Goal: Information Seeking & Learning: Learn about a topic

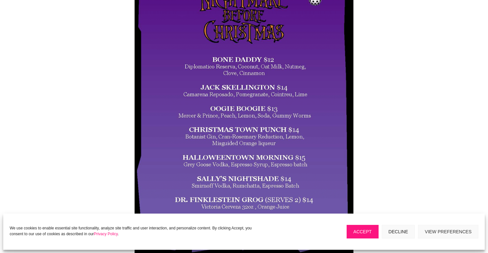
scroll to position [169, 0]
drag, startPoint x: 394, startPoint y: 233, endPoint x: 283, endPoint y: 200, distance: 115.6
click at [393, 232] on button "Decline" at bounding box center [398, 232] width 33 height 14
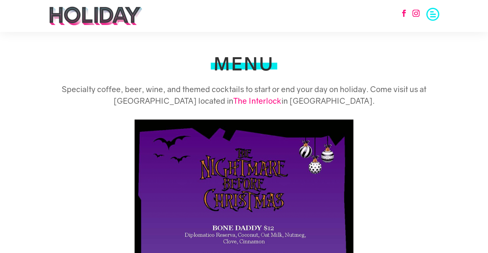
scroll to position [0, 0]
click at [241, 60] on h1 "MENU" at bounding box center [244, 65] width 61 height 21
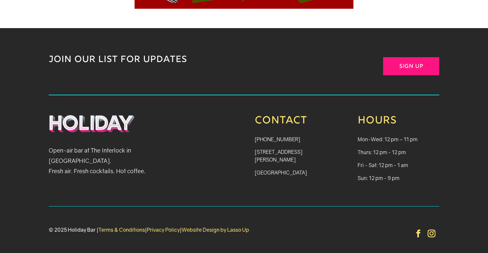
scroll to position [735, 0]
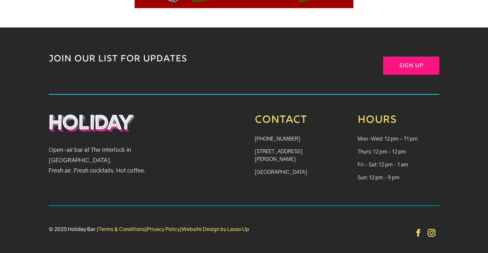
click at [114, 126] on img at bounding box center [92, 123] width 86 height 18
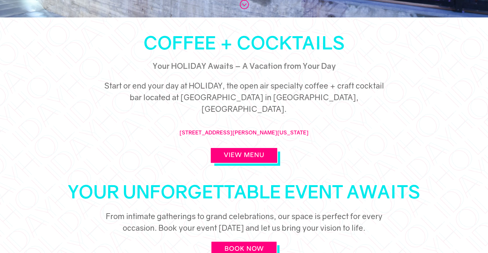
scroll to position [239, 0]
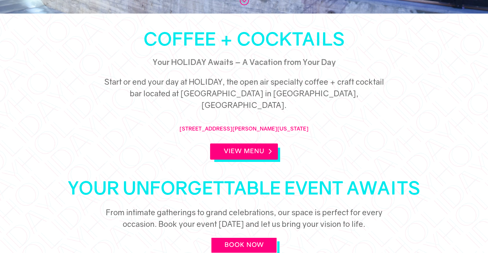
click at [264, 143] on link "View Menu" at bounding box center [244, 151] width 68 height 16
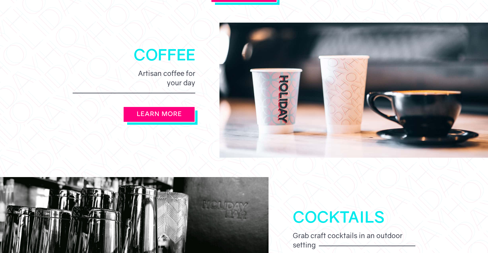
scroll to position [489, 0]
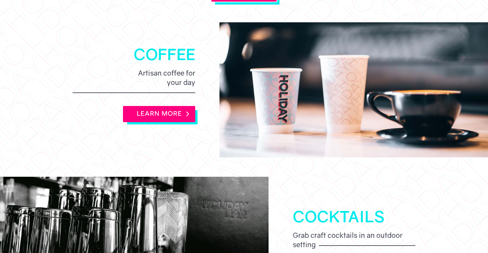
click at [165, 106] on link "LEARN MORE" at bounding box center [159, 114] width 72 height 16
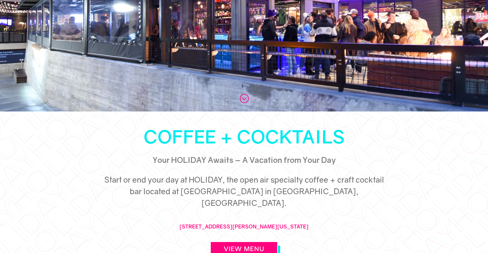
scroll to position [168, 0]
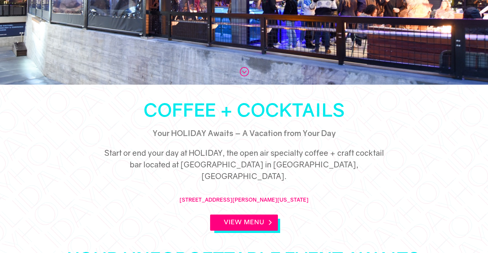
click at [236, 214] on link "View Menu" at bounding box center [244, 222] width 68 height 16
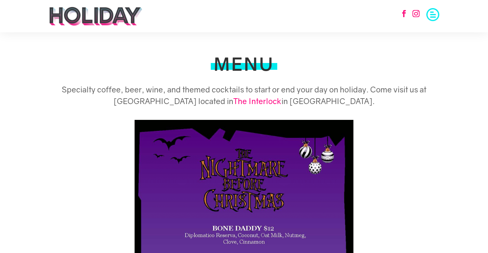
click at [128, 19] on img at bounding box center [96, 15] width 94 height 19
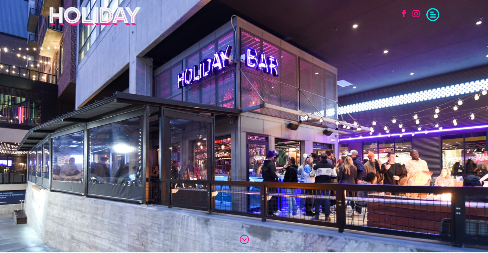
click at [435, 17] on span at bounding box center [432, 13] width 13 height 13
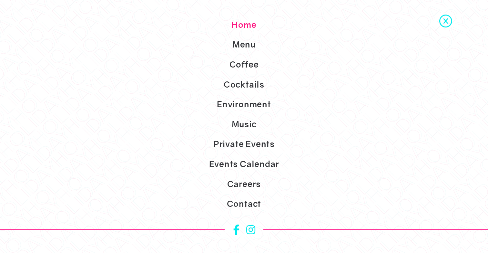
click at [448, 20] on span at bounding box center [445, 20] width 13 height 13
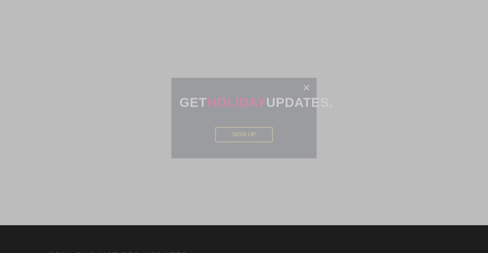
scroll to position [1402, 0]
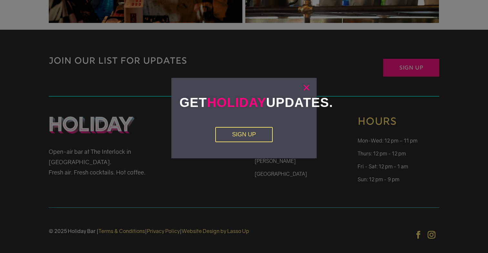
drag, startPoint x: 305, startPoint y: 88, endPoint x: 281, endPoint y: 114, distance: 35.2
click at [305, 88] on link "×" at bounding box center [306, 87] width 7 height 6
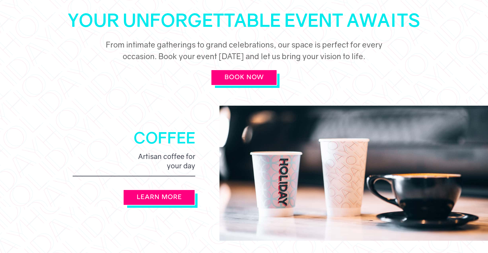
scroll to position [0, 0]
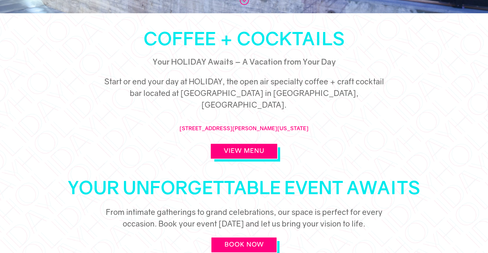
scroll to position [240, 0]
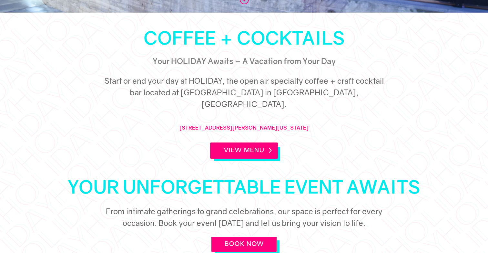
click at [249, 142] on link "View Menu" at bounding box center [244, 150] width 68 height 16
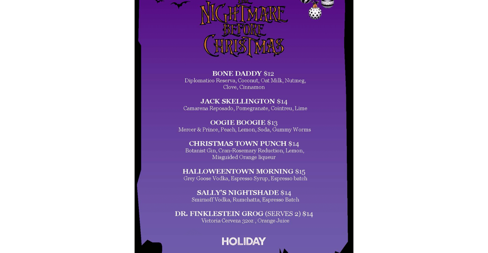
scroll to position [155, 0]
